Goal: Check status: Check status

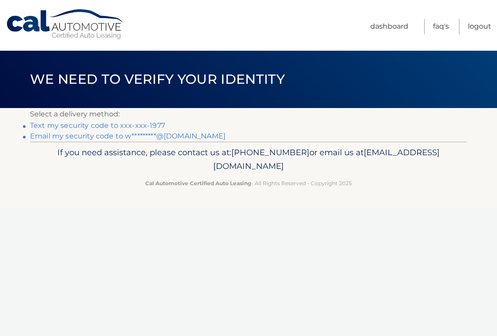
click at [99, 124] on link "Text my security code to xxx-xxx-1977" at bounding box center [97, 125] width 135 height 8
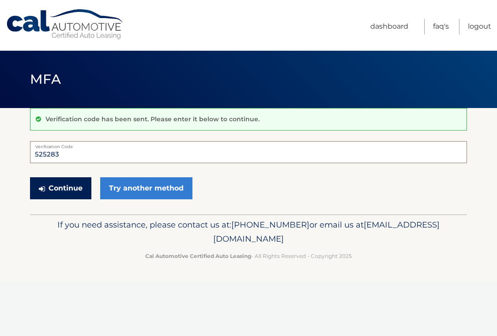
type input "525283"
click at [67, 188] on button "Continue" at bounding box center [60, 188] width 61 height 22
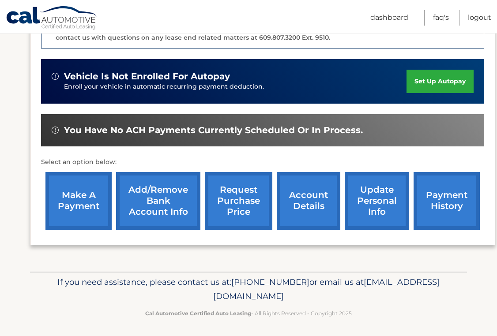
scroll to position [250, 0]
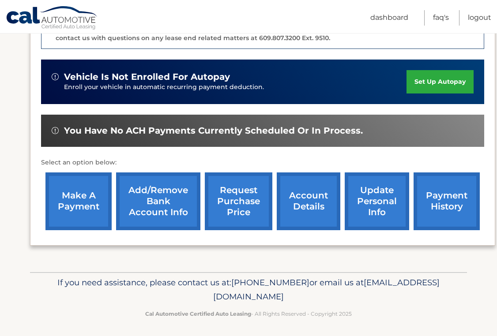
click at [296, 199] on link "account details" at bounding box center [309, 202] width 64 height 58
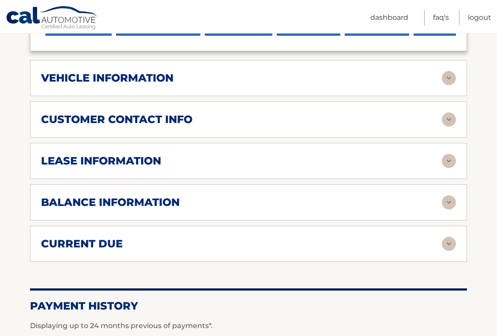
scroll to position [415, 0]
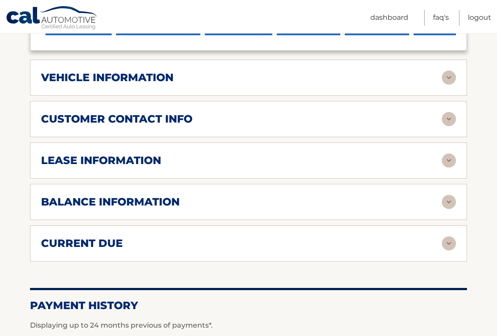
click at [282, 159] on div "lease information Contract Start Date [DATE] Term 39 Maturity Date [DATE] Start…" at bounding box center [248, 161] width 437 height 36
click at [291, 154] on div "lease information" at bounding box center [241, 160] width 401 height 13
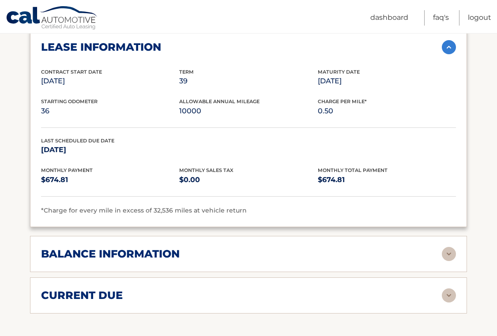
scroll to position [535, 0]
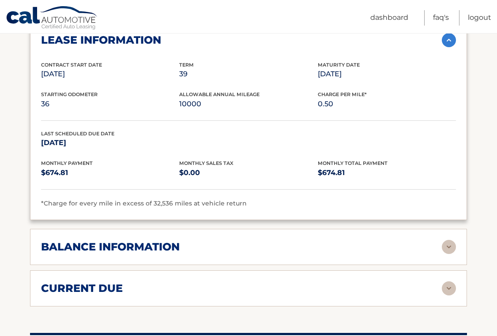
click at [320, 249] on div "balance information Payments Received 39 Payments Remaining Next Payment will b…" at bounding box center [248, 247] width 437 height 36
click at [315, 240] on div "balance information" at bounding box center [241, 246] width 401 height 13
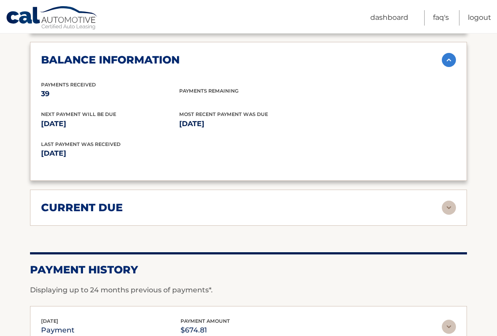
scroll to position [725, 0]
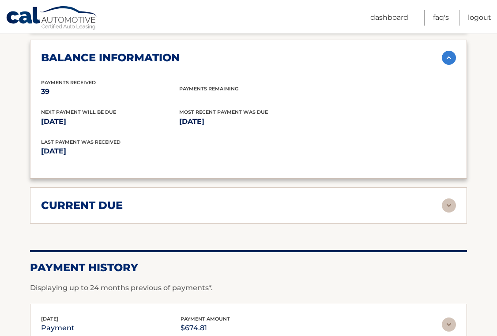
click at [277, 199] on div "current due" at bounding box center [241, 205] width 401 height 13
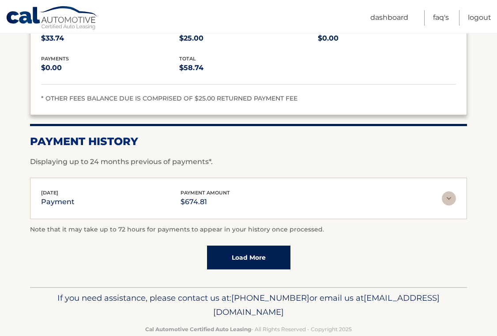
scroll to position [926, 0]
click at [253, 246] on link "Load More" at bounding box center [248, 258] width 83 height 24
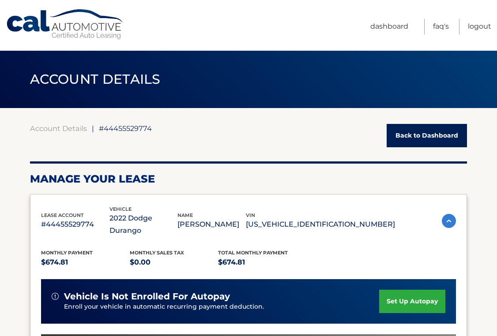
scroll to position [0, 0]
click at [436, 26] on link "FAQ's" at bounding box center [441, 26] width 16 height 15
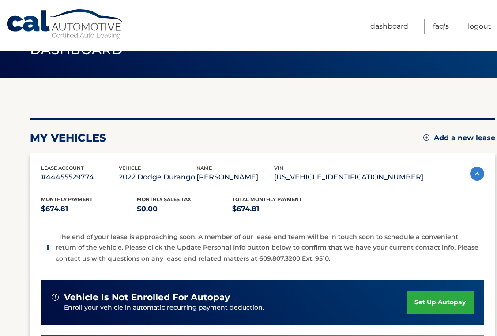
scroll to position [30, 0]
